Goal: Information Seeking & Learning: Learn about a topic

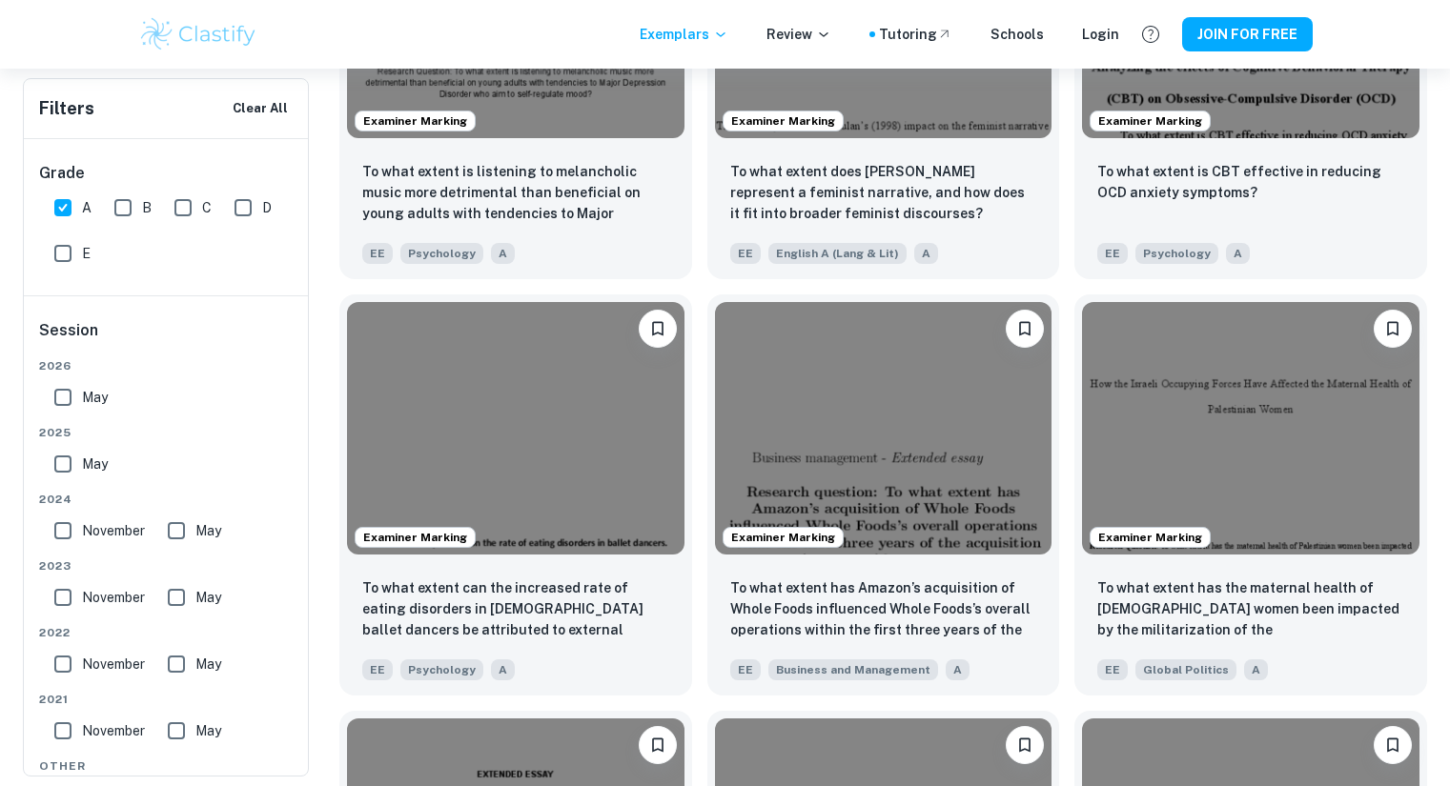
scroll to position [4003, 0]
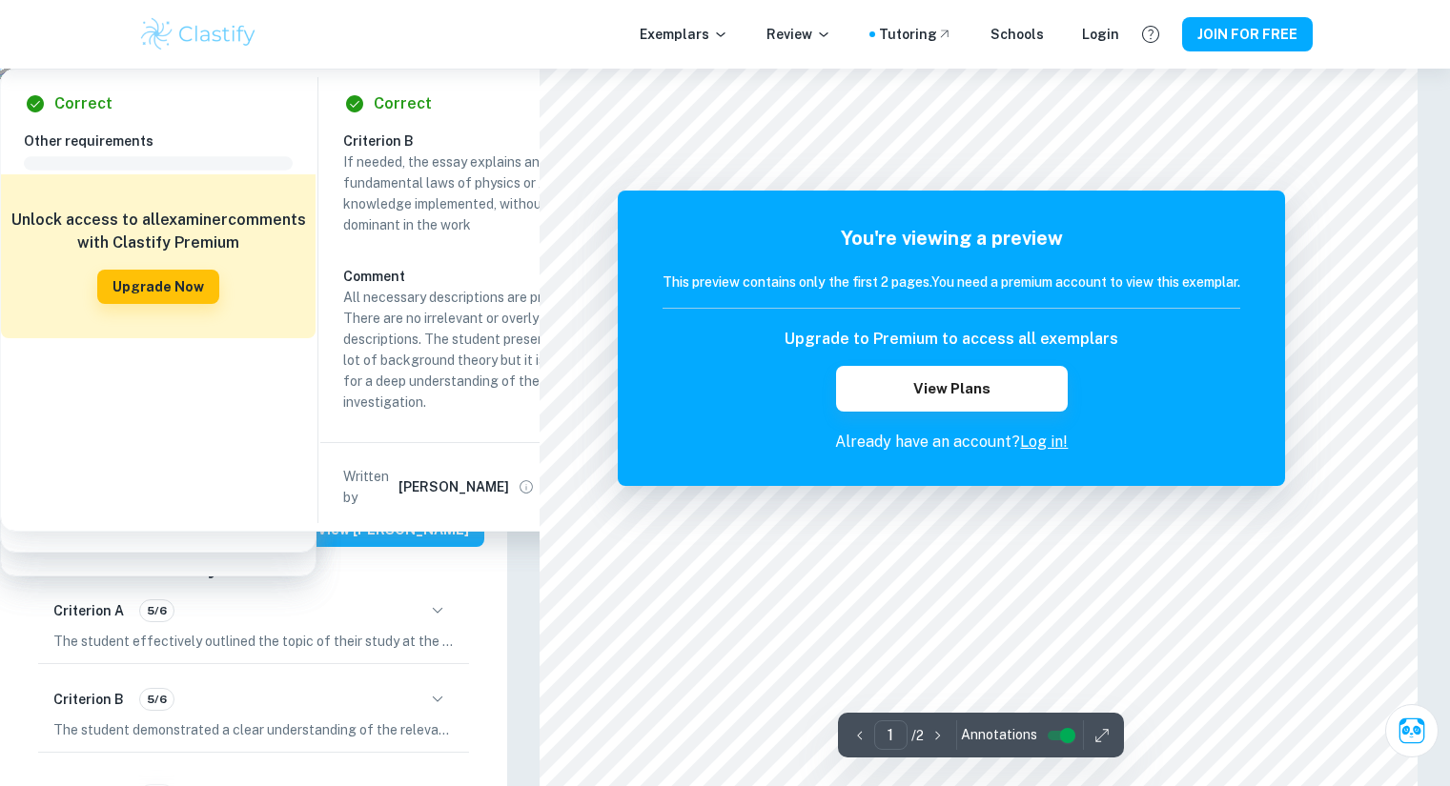
click at [900, 362] on div "Upgrade to Premium to access all exemplars View Plans" at bounding box center [951, 370] width 578 height 84
click at [913, 390] on button "View Plans" at bounding box center [951, 389] width 231 height 46
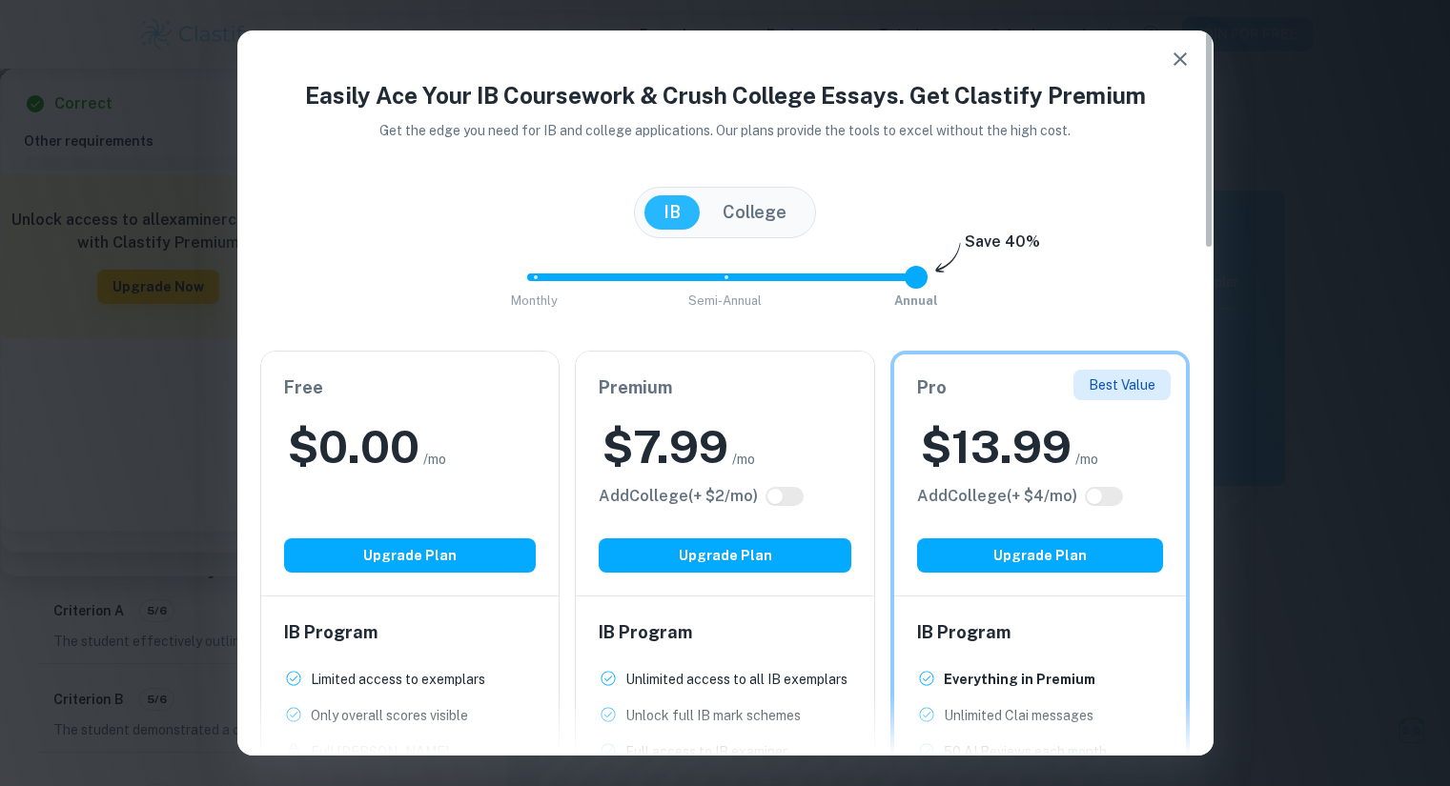
click at [1172, 71] on button "button" at bounding box center [1180, 59] width 38 height 38
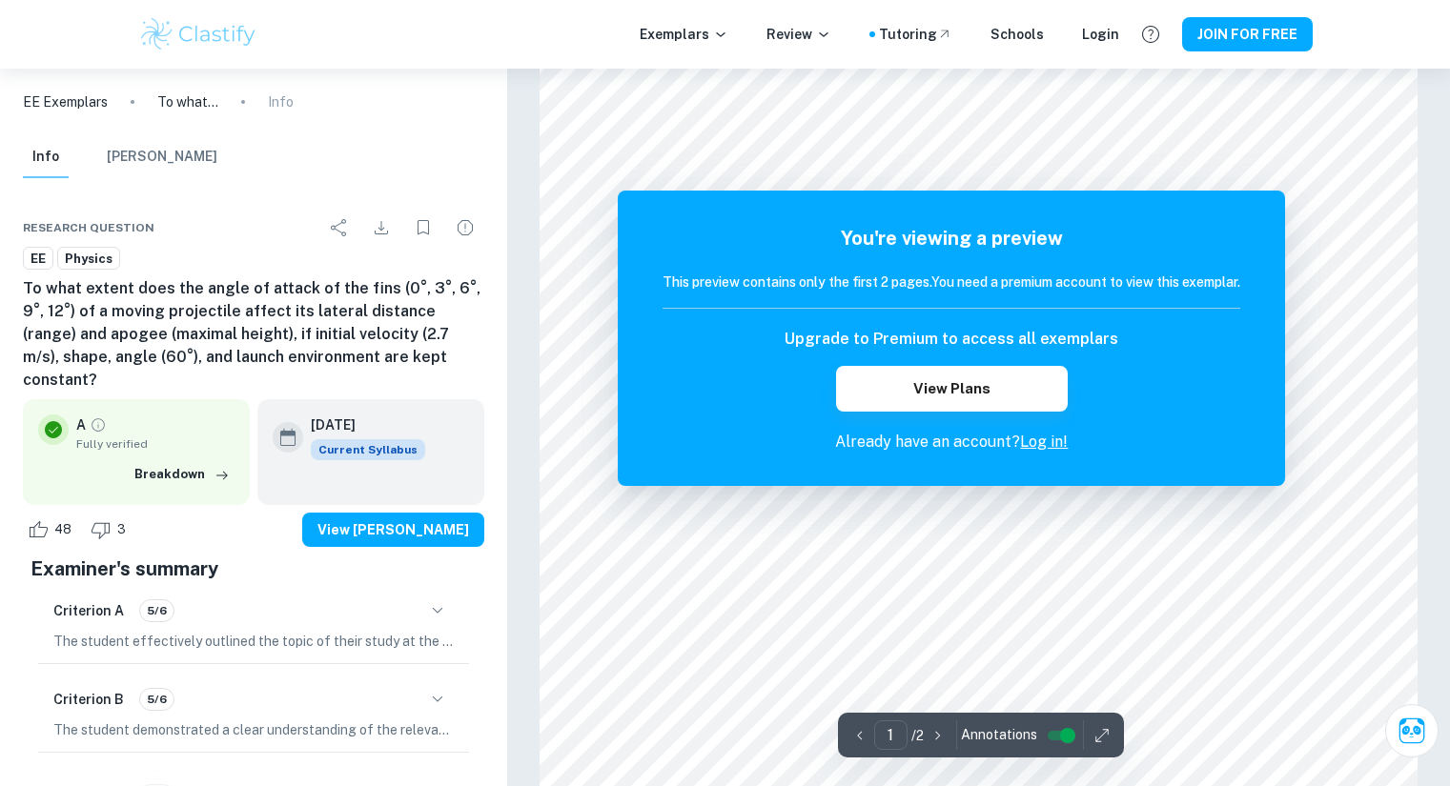
scroll to position [1525, 0]
